Goal: Check status

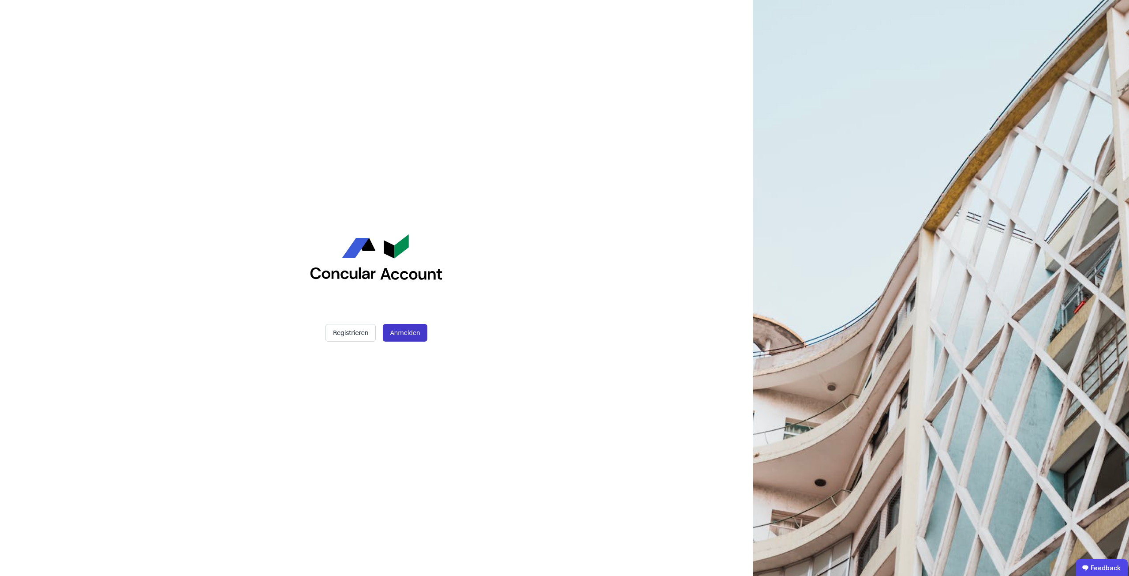
click at [396, 335] on button "Anmelden" at bounding box center [405, 333] width 44 height 18
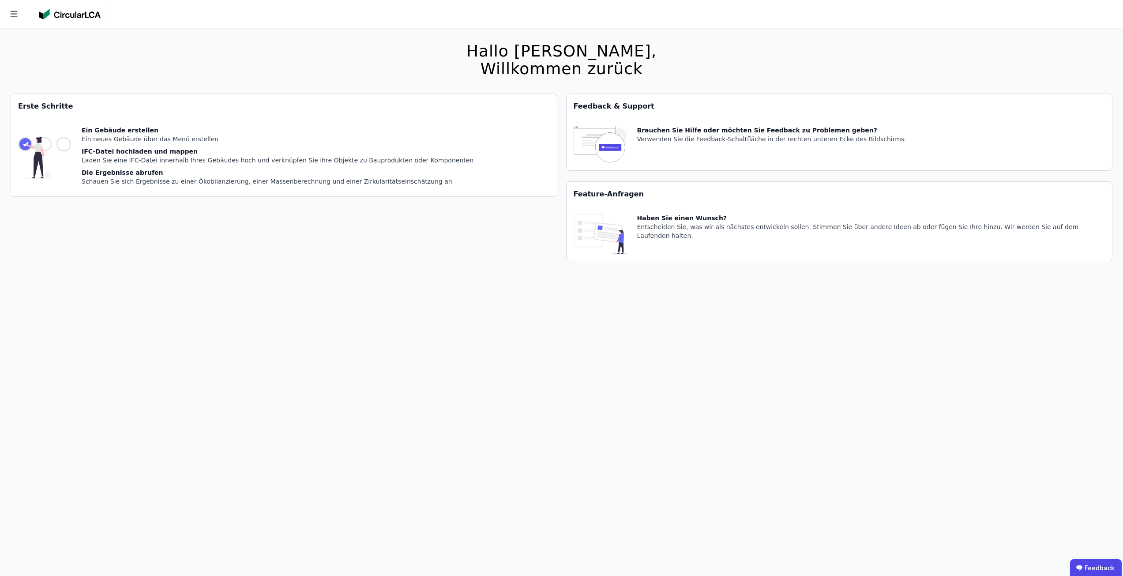
drag, startPoint x: 416, startPoint y: 272, endPoint x: 413, endPoint y: 262, distance: 10.9
click at [416, 272] on div "Hallo [PERSON_NAME], Willkommen zurück Sie verwenden derzeit eine Beta-Version.…" at bounding box center [561, 316] width 1101 height 576
click at [19, 15] on icon at bounding box center [14, 14] width 28 height 28
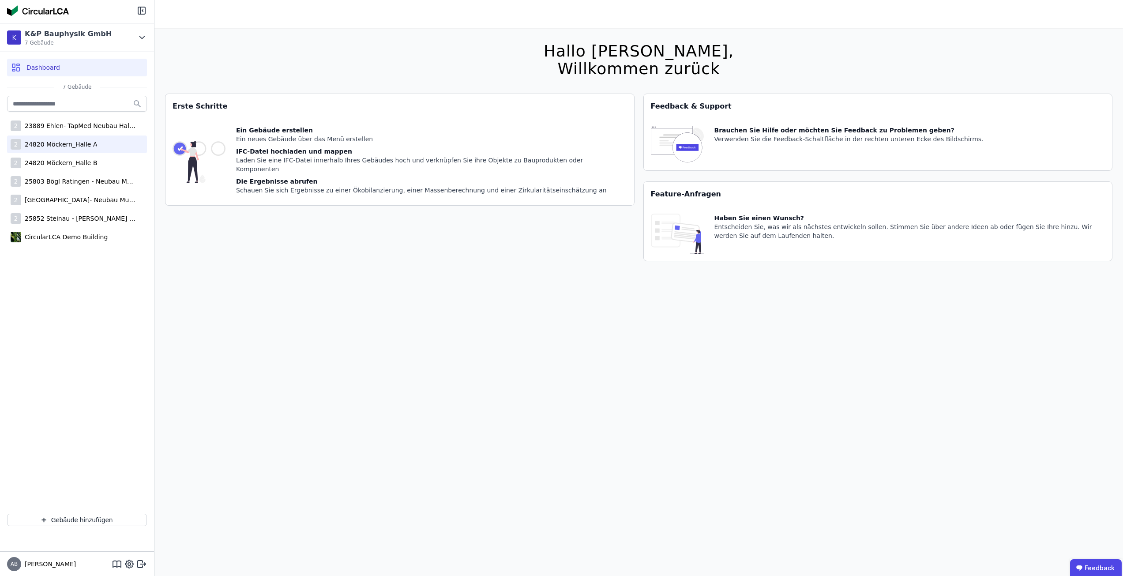
click at [57, 150] on div "2 24820 Möckern_Halle A" at bounding box center [77, 144] width 140 height 18
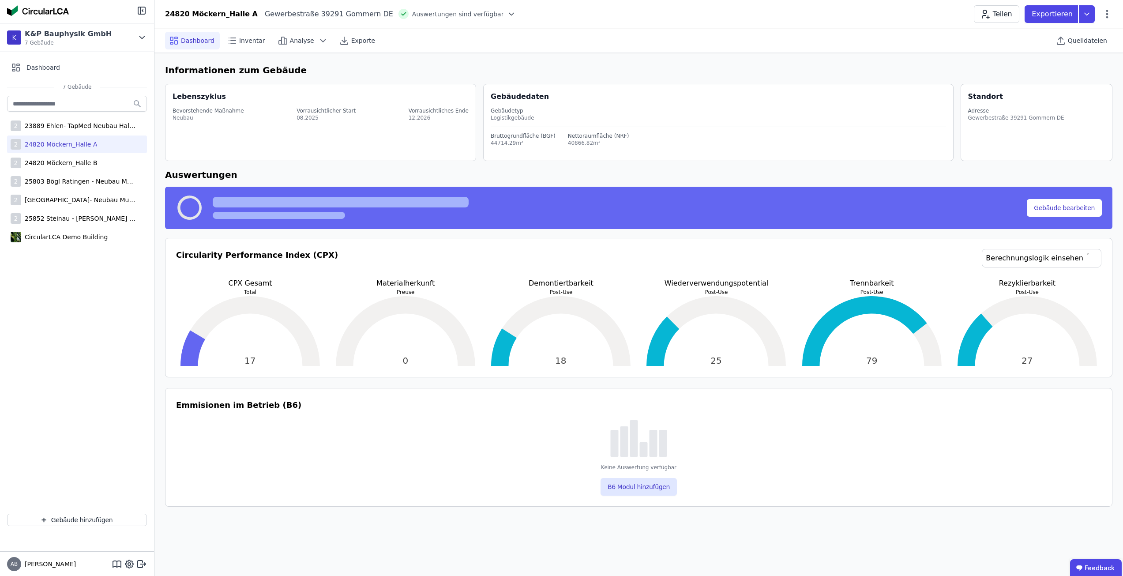
select select "*"
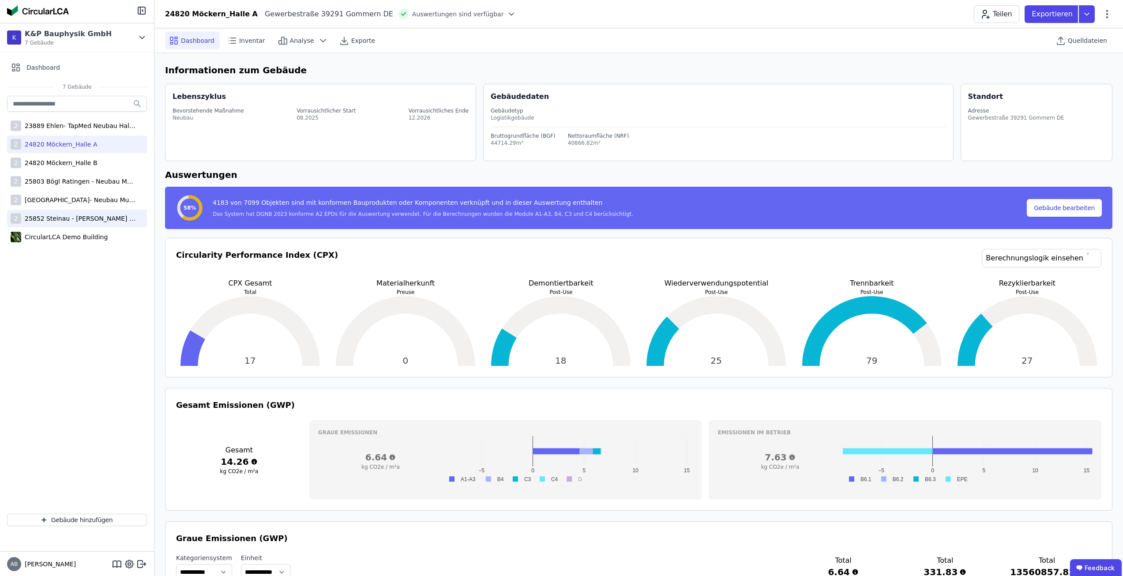
click at [76, 217] on div "25852 Steinau - Scannell Logistikzentrum" at bounding box center [78, 218] width 115 height 9
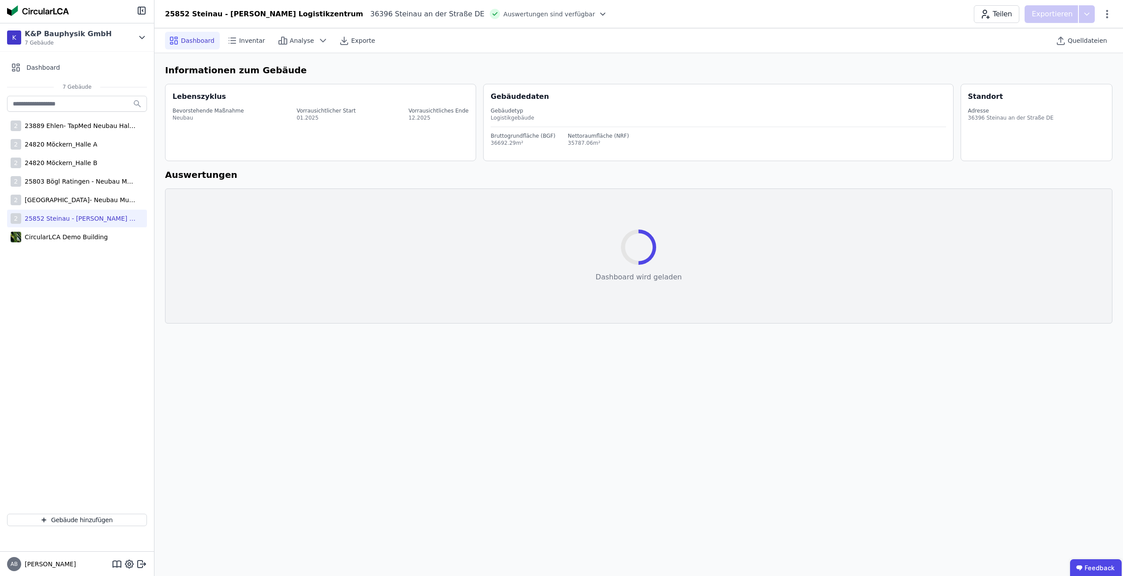
select select "*"
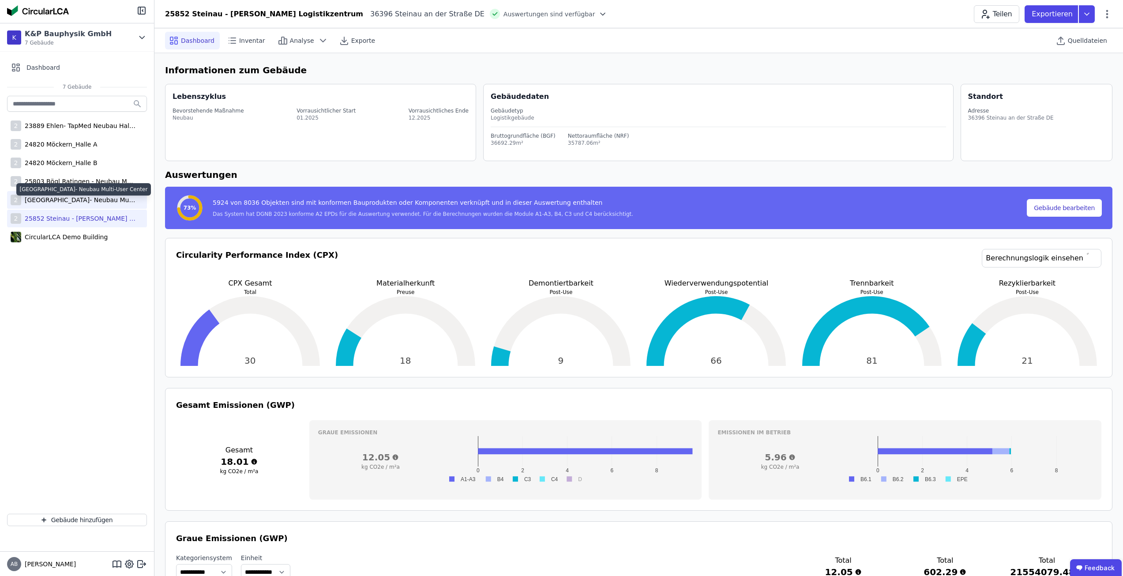
click at [84, 202] on div "25804 Bögl Düsseldorf- Neubau Multi-User Center" at bounding box center [78, 199] width 115 height 9
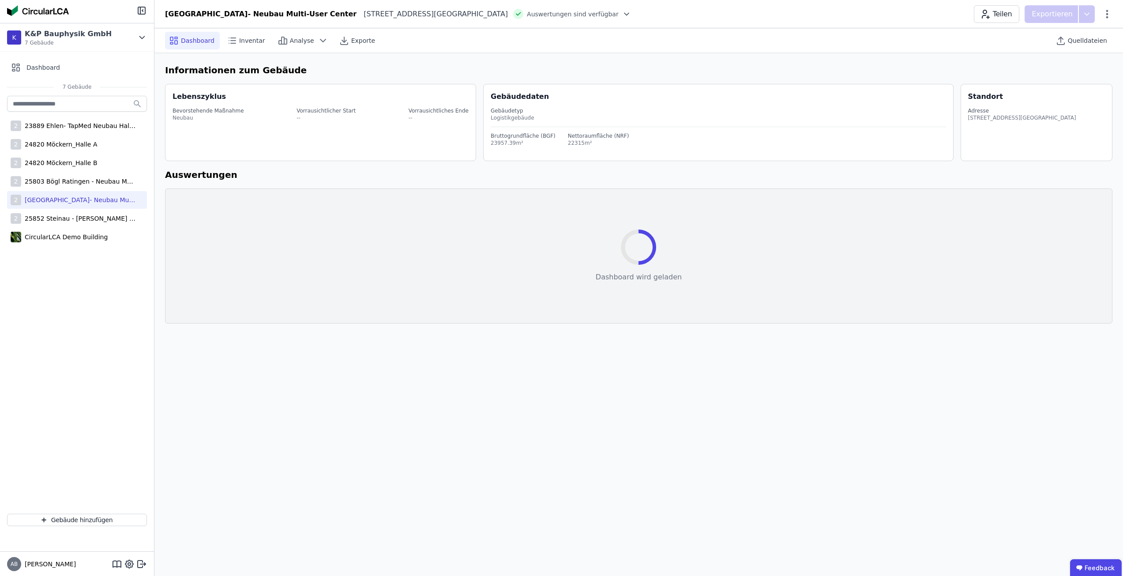
select select "*"
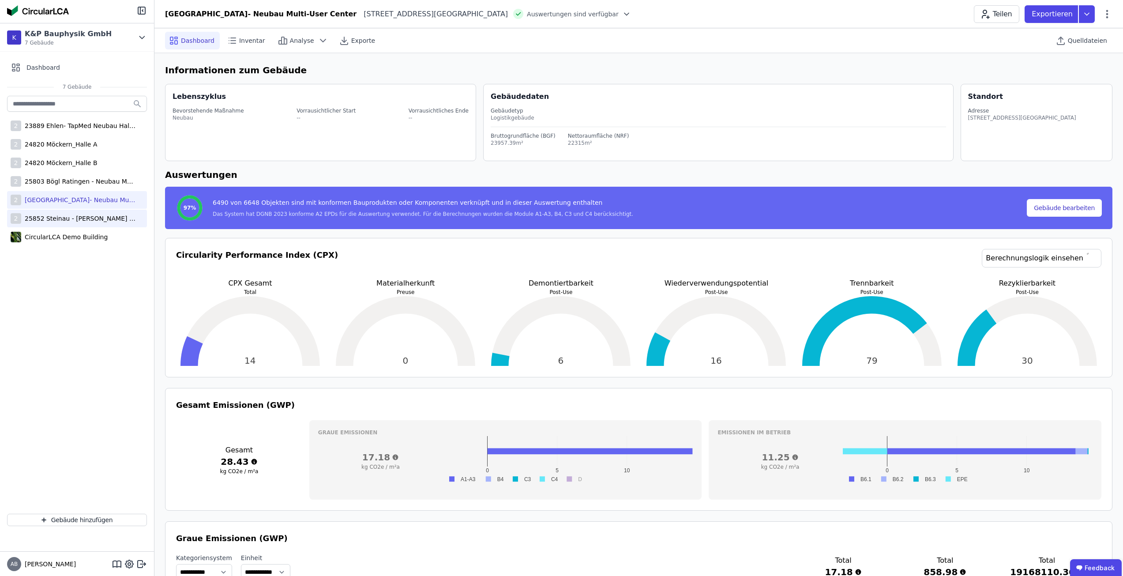
click at [91, 223] on div "2 25852 Steinau - Scannell Logistikzentrum" at bounding box center [77, 219] width 140 height 18
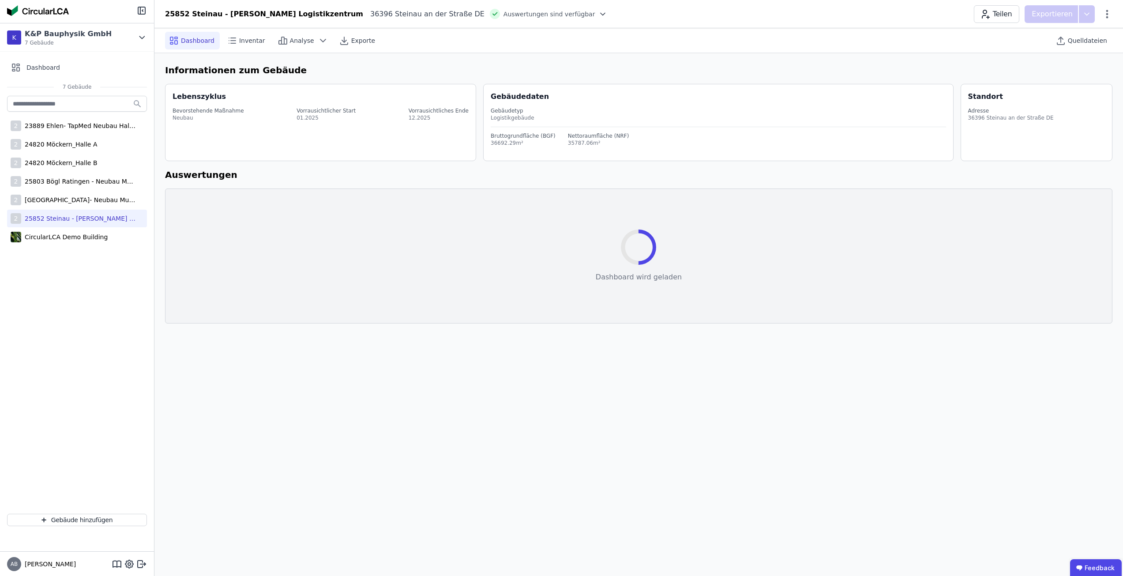
select select "*"
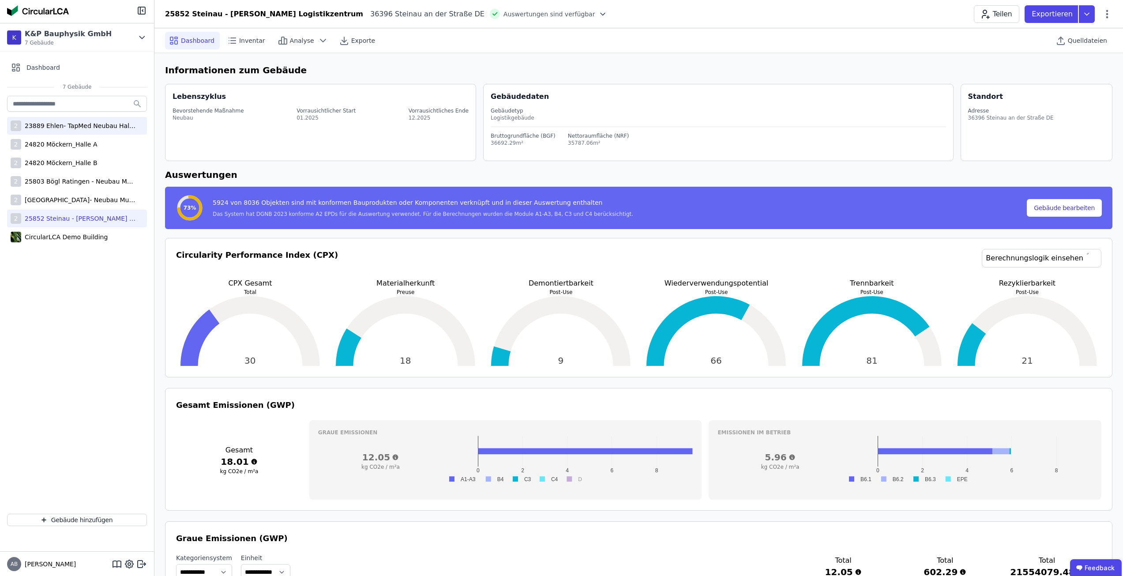
click at [65, 128] on div "23889 Ehlen- TapMed Neubau Halle 2" at bounding box center [78, 125] width 115 height 9
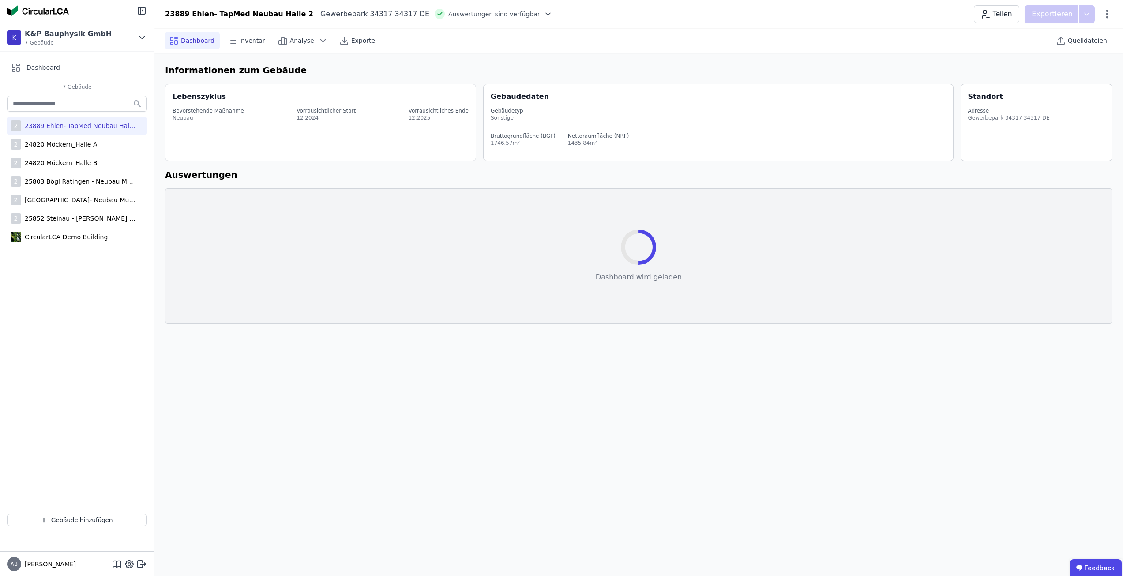
select select "*"
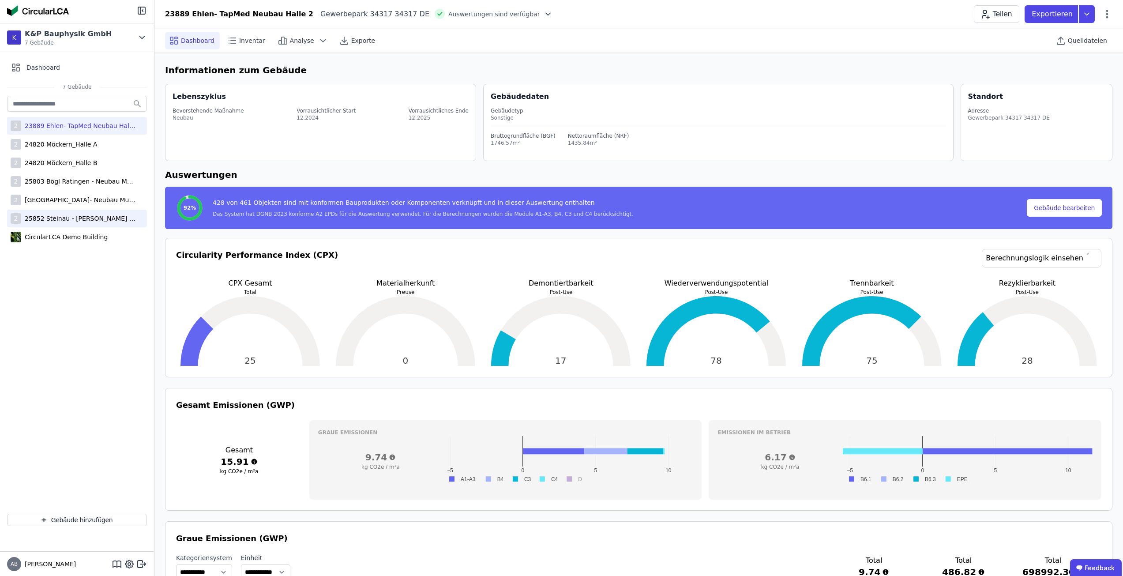
click at [82, 219] on div "25852 Steinau - Scannell Logistikzentrum" at bounding box center [78, 218] width 115 height 9
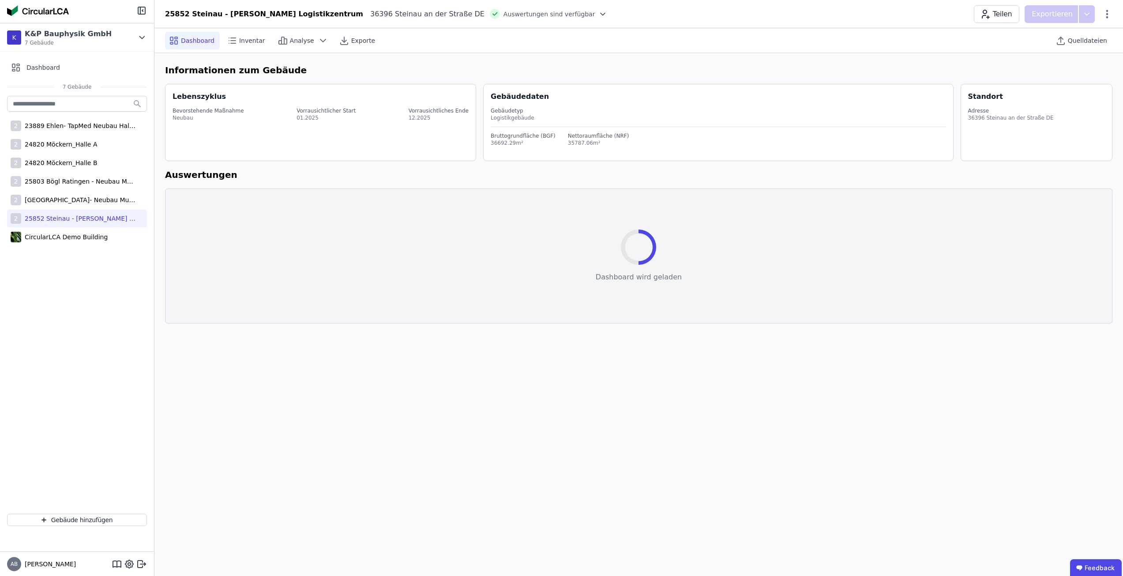
select select "*"
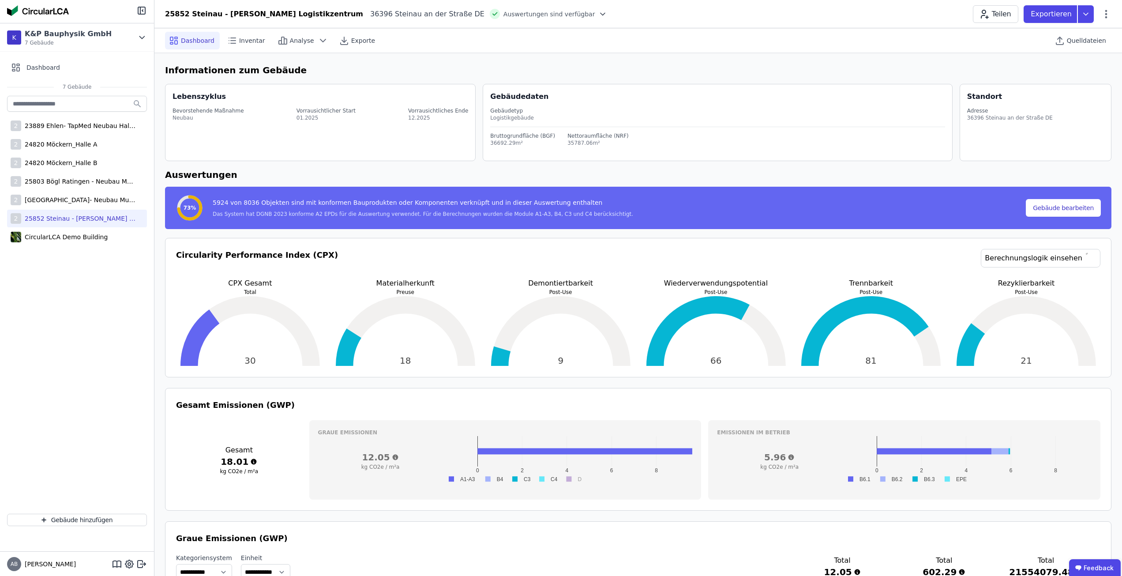
scroll to position [309, 0]
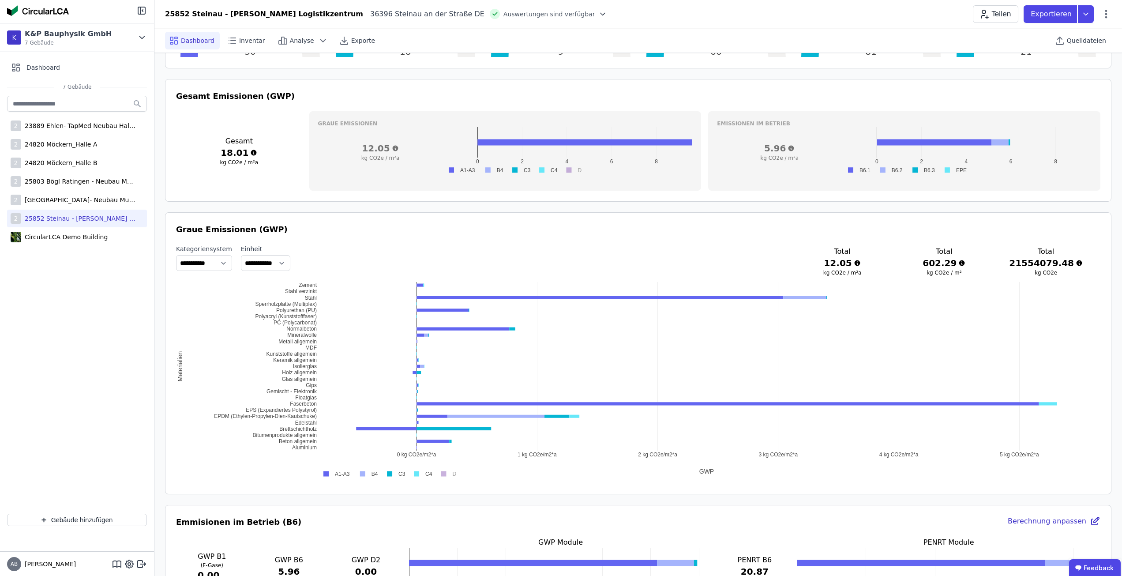
click at [642, 255] on div "**********" at bounding box center [638, 261] width 924 height 34
drag, startPoint x: 599, startPoint y: 243, endPoint x: 625, endPoint y: 271, distance: 38.4
click at [625, 271] on div "**********" at bounding box center [638, 353] width 924 height 260
click at [687, 278] on div "**********" at bounding box center [638, 353] width 924 height 260
